Goal: Task Accomplishment & Management: Use online tool/utility

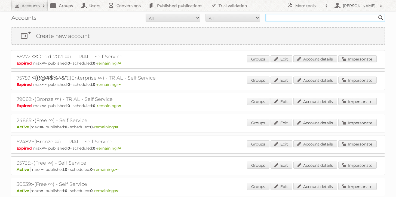
click at [281, 20] on input "text" at bounding box center [325, 18] width 120 height 8
type input "cheil"
click at [376, 14] on input "Search" at bounding box center [380, 18] width 8 height 8
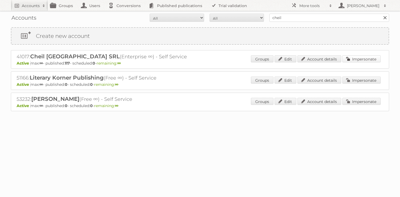
click at [349, 60] on link "Impersonate" at bounding box center [361, 58] width 38 height 7
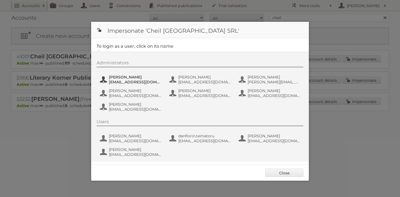
click at [137, 83] on span "[EMAIL_ADDRESS][DOMAIN_NAME]" at bounding box center [135, 81] width 53 height 5
